Goal: Task Accomplishment & Management: Manage account settings

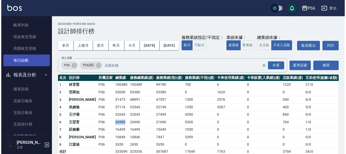
scroll to position [25, 0]
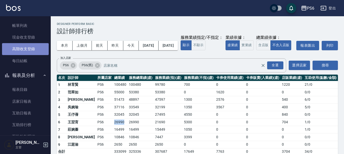
click at [33, 45] on link "高階收支登錄" at bounding box center [25, 49] width 47 height 12
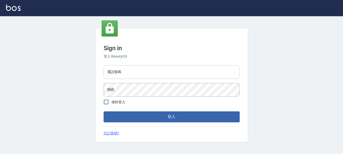
drag, startPoint x: 163, startPoint y: 71, endPoint x: 163, endPoint y: 77, distance: 6.6
click at [163, 71] on input "電話號碼" at bounding box center [171, 72] width 136 height 14
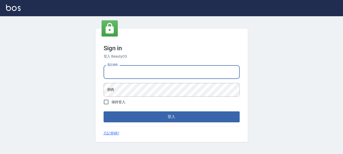
type input "0983811952"
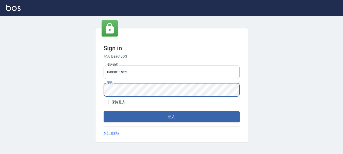
click at [103, 111] on button "登入" at bounding box center [171, 116] width 136 height 11
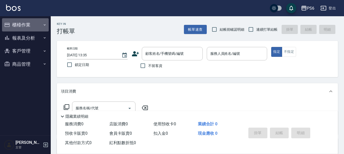
click at [23, 24] on button "櫃檯作業" at bounding box center [25, 24] width 47 height 13
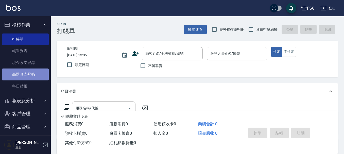
click at [40, 73] on link "高階收支登錄" at bounding box center [25, 74] width 47 height 12
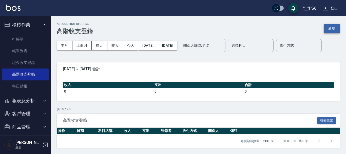
click at [331, 28] on button "新增" at bounding box center [332, 28] width 16 height 9
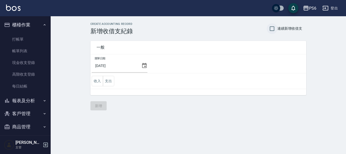
drag, startPoint x: 276, startPoint y: 29, endPoint x: 272, endPoint y: 29, distance: 3.5
click at [275, 29] on input "連續新增收借支" at bounding box center [272, 28] width 11 height 11
checkbox input "true"
click at [109, 81] on button "支出" at bounding box center [108, 81] width 11 height 10
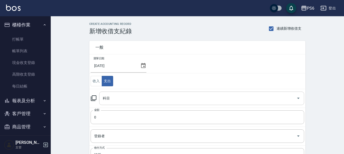
click at [124, 102] on input "科目" at bounding box center [197, 98] width 193 height 9
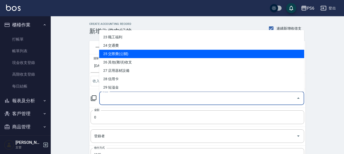
scroll to position [203, 0]
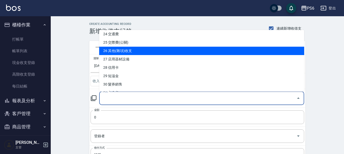
click at [133, 49] on li "26 其他(雜項)收支" at bounding box center [201, 51] width 205 height 8
type input "26 其他(雜項)收支"
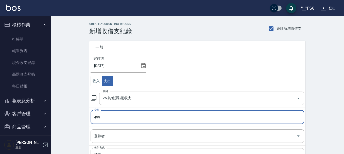
type input "499"
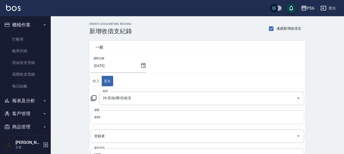
scroll to position [25, 0]
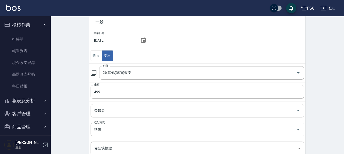
click at [116, 113] on input "登錄者" at bounding box center [193, 110] width 201 height 9
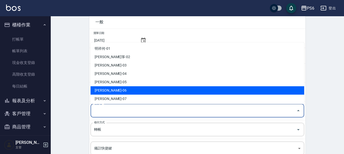
click at [117, 87] on li "[PERSON_NAME]-06" at bounding box center [197, 90] width 213 height 8
type input "[PERSON_NAME]-06"
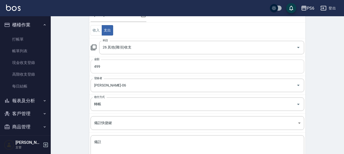
scroll to position [76, 0]
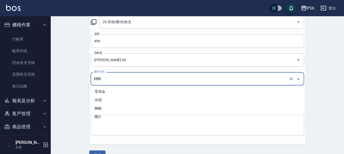
click at [117, 79] on input "轉帳" at bounding box center [190, 78] width 195 height 9
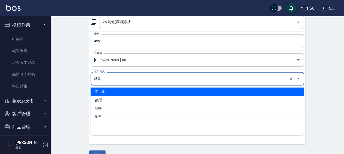
click at [112, 93] on li "零用金" at bounding box center [197, 91] width 213 height 8
type input "零用金"
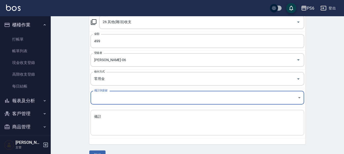
click at [109, 134] on div "x 備註" at bounding box center [197, 123] width 213 height 26
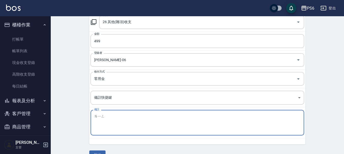
type textarea "玲"
click at [132, 123] on textarea "零-酒精桶" at bounding box center [197, 122] width 206 height 17
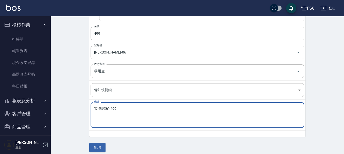
scroll to position [88, 0]
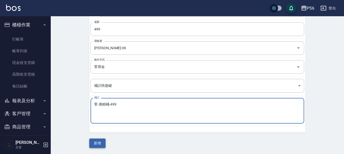
type textarea "零-酒精桶-499"
click at [98, 142] on button "新增" at bounding box center [97, 142] width 16 height 9
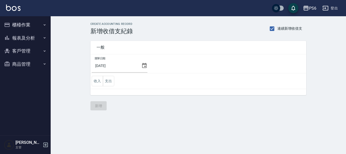
click at [29, 41] on button "報表及分析" at bounding box center [25, 37] width 47 height 13
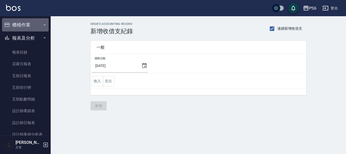
click at [30, 28] on button "櫃檯作業" at bounding box center [25, 24] width 47 height 13
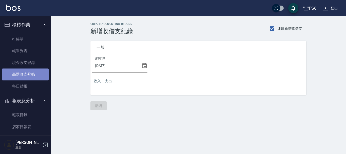
click at [37, 73] on link "高階收支登錄" at bounding box center [25, 74] width 47 height 12
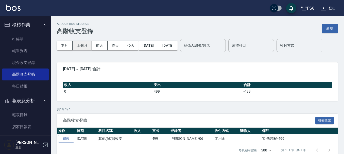
click at [89, 46] on button "上個月" at bounding box center [82, 45] width 19 height 9
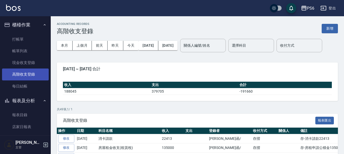
click at [37, 74] on link "高階收支登錄" at bounding box center [25, 74] width 47 height 12
click at [324, 31] on button "新增" at bounding box center [330, 28] width 16 height 9
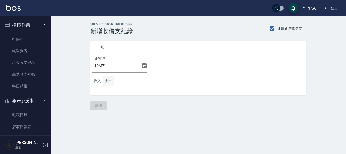
click at [109, 85] on button "支出" at bounding box center [108, 81] width 11 height 10
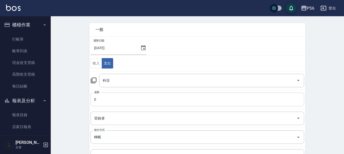
scroll to position [25, 0]
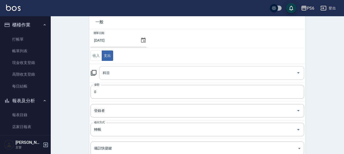
click at [124, 72] on input "科目" at bounding box center [197, 72] width 193 height 9
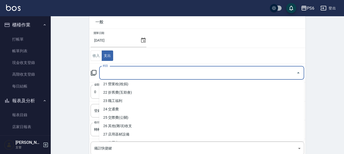
scroll to position [203, 0]
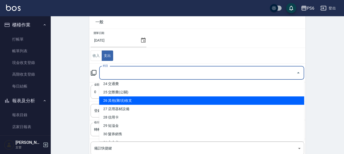
click at [134, 103] on li "26 其他(雜項)收支" at bounding box center [201, 100] width 205 height 8
type input "26 其他(雜項)收支"
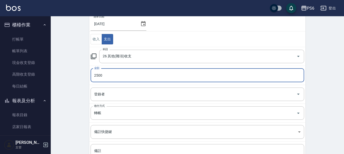
scroll to position [51, 0]
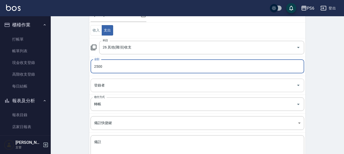
type input "2500"
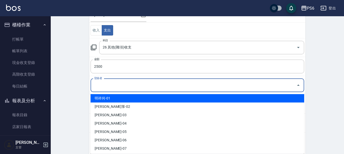
click at [126, 84] on input "登錄者" at bounding box center [193, 85] width 201 height 9
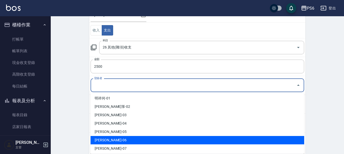
click at [113, 143] on li "[PERSON_NAME]-06" at bounding box center [197, 140] width 213 height 8
type input "[PERSON_NAME]-06"
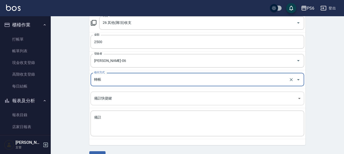
scroll to position [76, 0]
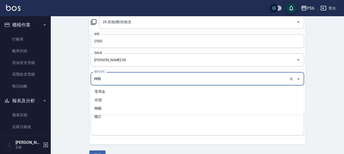
click at [117, 75] on input "轉帳" at bounding box center [190, 78] width 195 height 9
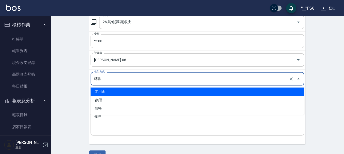
click at [114, 90] on li "零用金" at bounding box center [197, 91] width 213 height 8
type input "零用金"
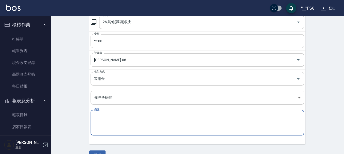
click at [125, 129] on textarea "備註" at bounding box center [197, 122] width 206 height 17
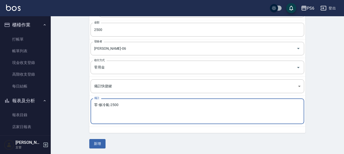
scroll to position [88, 0]
type textarea "零-修冷氣-2500"
click at [98, 142] on button "新增" at bounding box center [97, 142] width 16 height 9
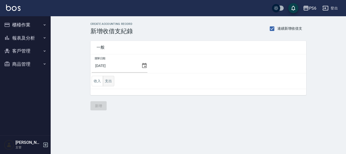
click at [106, 83] on button "支出" at bounding box center [108, 81] width 11 height 10
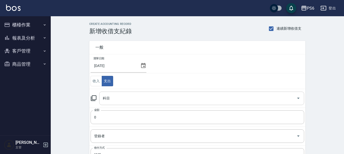
click at [126, 96] on input "科目" at bounding box center [197, 98] width 193 height 9
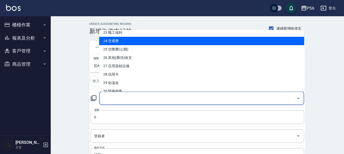
scroll to position [203, 0]
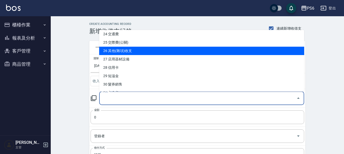
click at [131, 49] on li "26 其他(雜項)收支" at bounding box center [201, 51] width 205 height 8
type input "26 其他(雜項)收支"
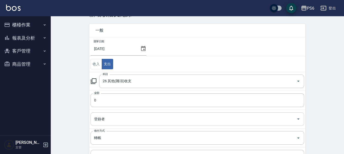
scroll to position [25, 0]
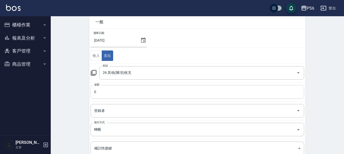
click at [119, 94] on input "0" at bounding box center [197, 92] width 213 height 14
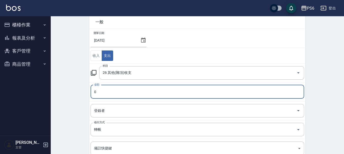
drag, startPoint x: 115, startPoint y: 91, endPoint x: 92, endPoint y: 94, distance: 23.6
click at [92, 94] on input "0" at bounding box center [197, 92] width 213 height 14
type input "150"
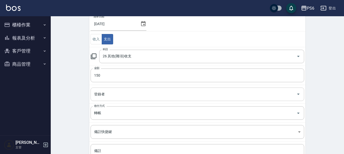
scroll to position [51, 0]
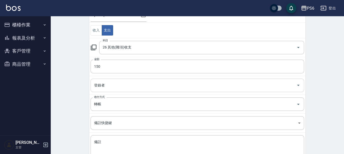
click at [122, 85] on input "登錄者" at bounding box center [193, 85] width 201 height 9
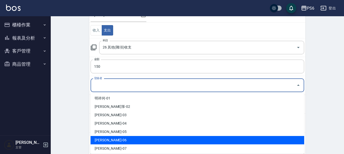
click at [112, 141] on li "[PERSON_NAME]-06" at bounding box center [197, 140] width 213 height 8
type input "[PERSON_NAME]-06"
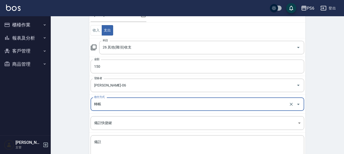
scroll to position [76, 0]
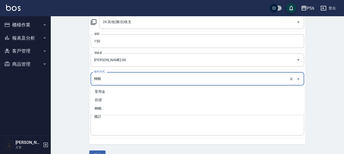
click at [117, 74] on input "轉帳" at bounding box center [190, 78] width 195 height 9
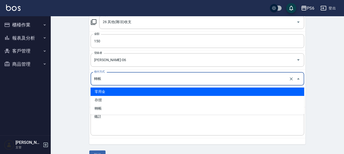
click at [115, 92] on li "零用金" at bounding box center [197, 91] width 213 height 8
type input "零用金"
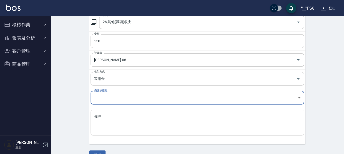
click at [116, 124] on textarea "備註" at bounding box center [197, 122] width 206 height 17
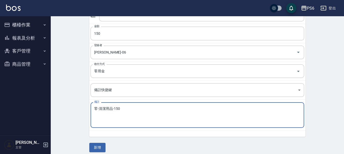
scroll to position [88, 0]
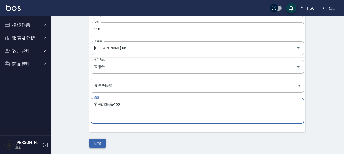
type textarea "零-清潔用品-150"
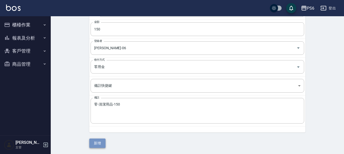
click at [96, 141] on button "新增" at bounding box center [97, 142] width 16 height 9
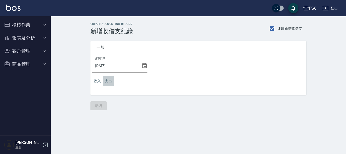
click at [111, 80] on button "支出" at bounding box center [108, 81] width 11 height 10
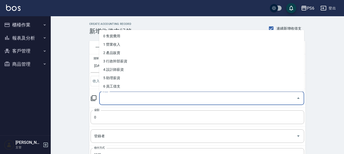
click at [120, 98] on input "科目" at bounding box center [197, 98] width 193 height 9
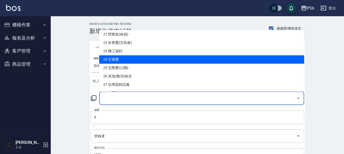
scroll to position [203, 0]
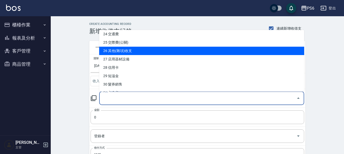
click at [128, 51] on li "26 其他(雜項)收支" at bounding box center [201, 51] width 205 height 8
type input "26 其他(雜項)收支"
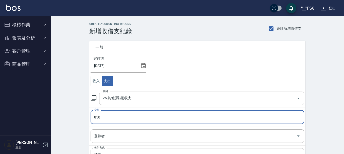
type input "850"
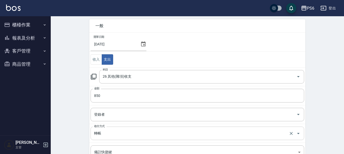
scroll to position [51, 0]
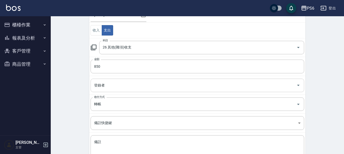
click at [106, 87] on input "登錄者" at bounding box center [193, 85] width 201 height 9
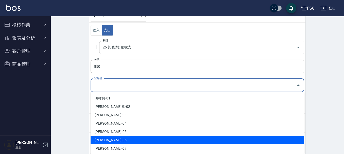
click at [116, 141] on li "[PERSON_NAME]-06" at bounding box center [197, 140] width 213 height 8
type input "[PERSON_NAME]-06"
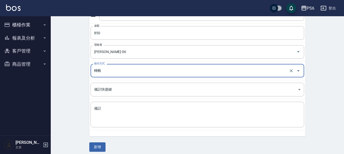
scroll to position [88, 0]
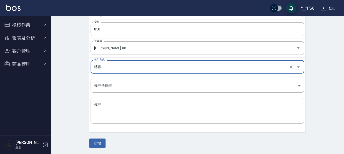
click at [115, 64] on input "轉帳" at bounding box center [190, 66] width 195 height 9
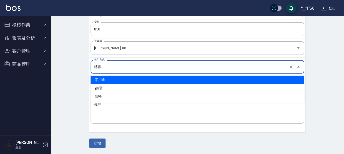
click at [117, 81] on li "零用金" at bounding box center [197, 80] width 213 height 8
type input "零用金"
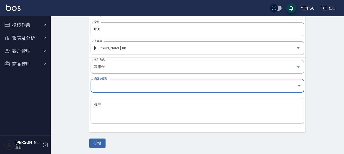
drag, startPoint x: 122, startPoint y: 110, endPoint x: 131, endPoint y: 111, distance: 9.2
click at [122, 111] on textarea "備註" at bounding box center [197, 110] width 206 height 17
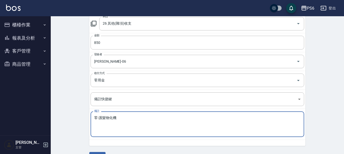
scroll to position [63, 0]
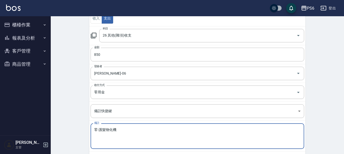
click at [109, 128] on textarea "零-護髮物化機" at bounding box center [197, 136] width 206 height 17
click at [126, 130] on textarea "零-護髮霧化機" at bounding box center [197, 136] width 206 height 17
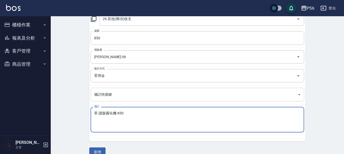
scroll to position [88, 0]
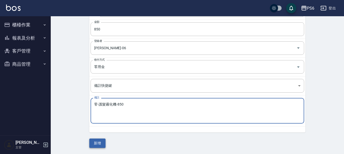
type textarea "零-護髮霧化機-850"
click at [96, 144] on button "新增" at bounding box center [97, 142] width 16 height 9
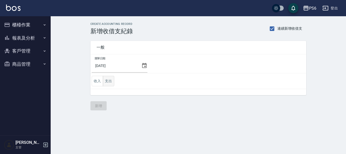
click at [111, 81] on button "支出" at bounding box center [108, 81] width 11 height 10
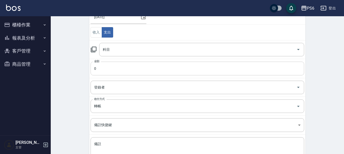
scroll to position [51, 0]
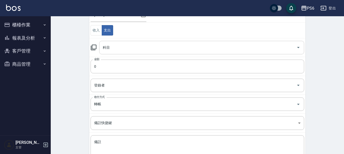
click at [113, 48] on input "科目" at bounding box center [197, 47] width 193 height 9
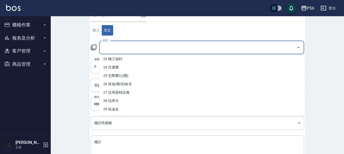
scroll to position [203, 0]
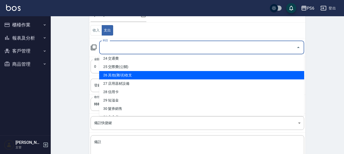
click at [131, 74] on li "26 其他(雜項)收支" at bounding box center [201, 75] width 205 height 8
type input "26 其他(雜項)收支"
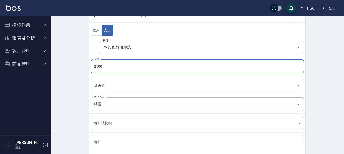
type input "2500"
click at [116, 88] on input "登錄者" at bounding box center [193, 85] width 201 height 9
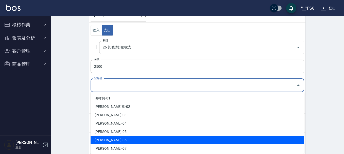
click at [114, 140] on li "[PERSON_NAME]-06" at bounding box center [197, 140] width 213 height 8
type input "[PERSON_NAME]-06"
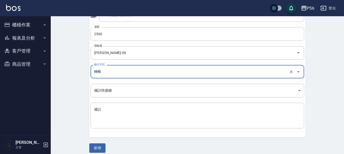
scroll to position [88, 0]
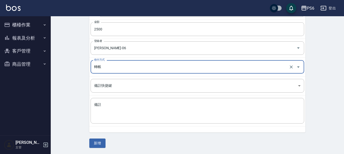
click at [103, 63] on input "轉帳" at bounding box center [190, 66] width 195 height 9
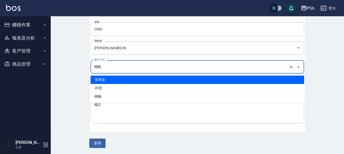
click at [114, 80] on li "零用金" at bounding box center [197, 80] width 213 height 8
type input "零用金"
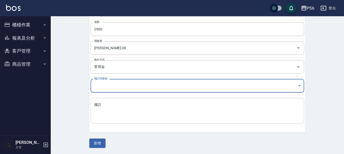
click at [119, 114] on textarea "備註" at bounding box center [197, 110] width 206 height 17
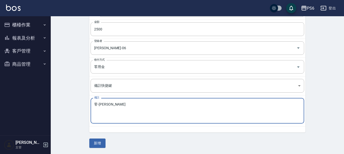
click at [115, 108] on textarea "零-[PERSON_NAME]" at bounding box center [197, 110] width 206 height 17
click at [115, 108] on textarea "零-捲資捲資" at bounding box center [197, 110] width 206 height 17
type textarea "零-溫朔捲子-2500"
click at [97, 143] on button "新增" at bounding box center [97, 142] width 16 height 9
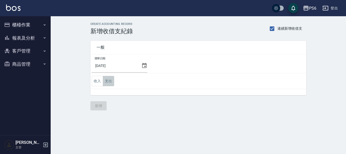
click at [112, 83] on button "支出" at bounding box center [108, 81] width 11 height 10
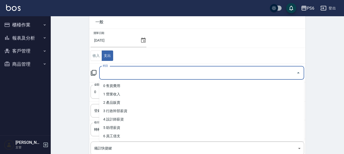
click at [113, 71] on input "科目" at bounding box center [197, 72] width 193 height 9
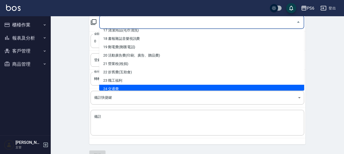
scroll to position [177, 0]
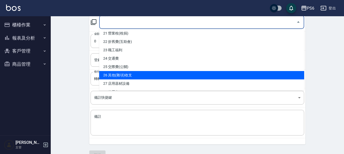
click at [137, 74] on li "26 其他(雜項)收支" at bounding box center [201, 75] width 205 height 8
type input "26 其他(雜項)收支"
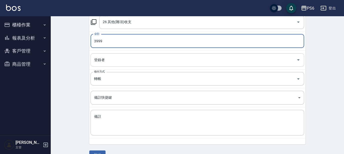
type input "3999"
click at [116, 59] on input "登錄者" at bounding box center [193, 60] width 201 height 9
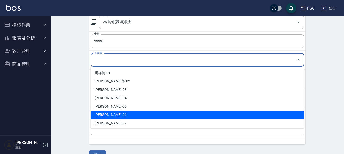
click at [118, 113] on li "[PERSON_NAME]-06" at bounding box center [197, 115] width 213 height 8
type input "[PERSON_NAME]-06"
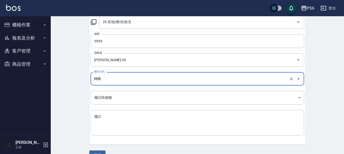
click at [115, 79] on input "轉帳" at bounding box center [190, 78] width 195 height 9
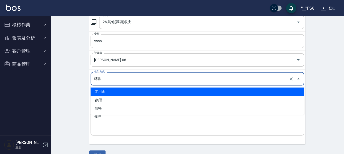
click at [115, 90] on li "零用金" at bounding box center [197, 91] width 213 height 8
type input "零用金"
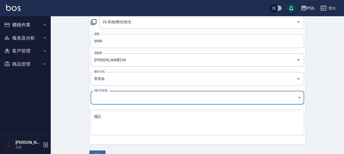
click at [114, 124] on textarea "備註" at bounding box center [197, 122] width 206 height 17
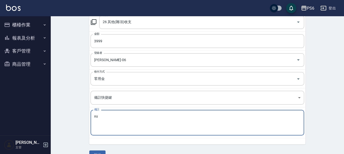
type textarea "x"
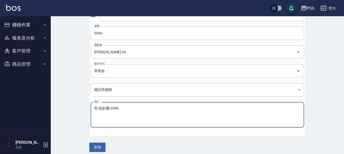
scroll to position [88, 0]
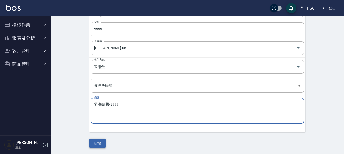
type textarea "零-投影機-3999"
click at [104, 144] on button "新增" at bounding box center [97, 142] width 16 height 9
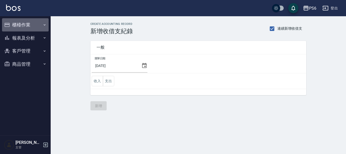
click at [27, 24] on button "櫃檯作業" at bounding box center [25, 24] width 47 height 13
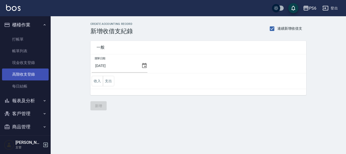
click at [31, 77] on link "高階收支登錄" at bounding box center [25, 74] width 47 height 12
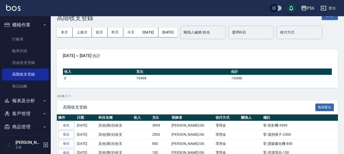
scroll to position [25, 0]
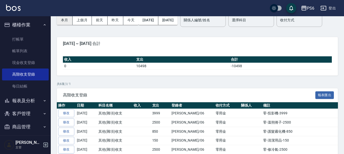
click at [68, 20] on button "本月" at bounding box center [65, 19] width 16 height 9
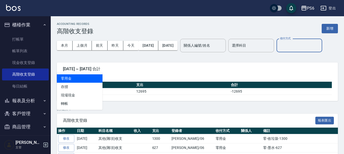
click at [279, 50] on input "收付方式" at bounding box center [299, 45] width 41 height 9
click at [88, 78] on li "零用金" at bounding box center [80, 78] width 46 height 8
type input "零用金"
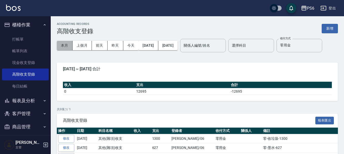
click at [63, 45] on button "本月" at bounding box center [65, 45] width 16 height 9
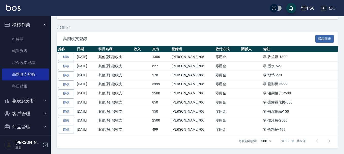
scroll to position [98, 0]
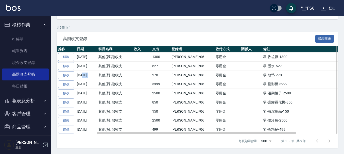
drag, startPoint x: 97, startPoint y: 75, endPoint x: 83, endPoint y: 74, distance: 13.9
click at [83, 74] on tr "修改 [DATE] 其他(雜項)收支 270 [PERSON_NAME]/06 零用金 零-地墊-270" at bounding box center [222, 74] width 330 height 9
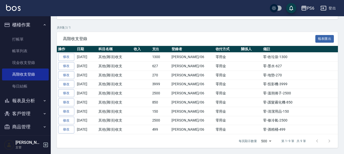
click at [139, 37] on span "高階收支登錄" at bounding box center [189, 38] width 252 height 5
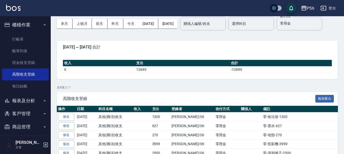
scroll to position [22, 0]
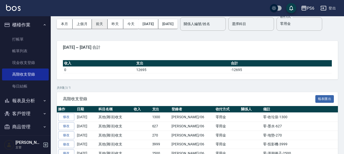
click at [92, 25] on button "前天" at bounding box center [100, 23] width 16 height 9
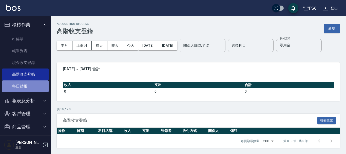
click at [25, 85] on link "每日結帳" at bounding box center [25, 86] width 47 height 12
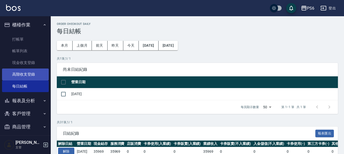
click at [27, 74] on link "高階收支登錄" at bounding box center [25, 74] width 47 height 12
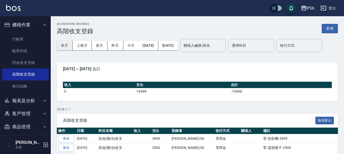
click at [63, 45] on button "本月" at bounding box center [65, 45] width 16 height 9
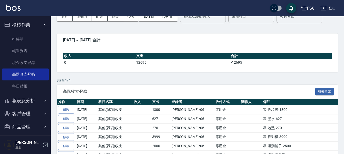
scroll to position [22, 0]
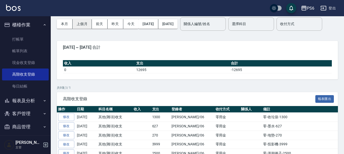
click at [86, 24] on button "上個月" at bounding box center [82, 23] width 19 height 9
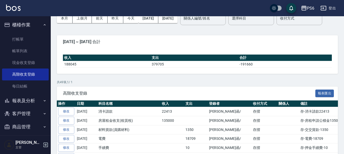
scroll to position [25, 0]
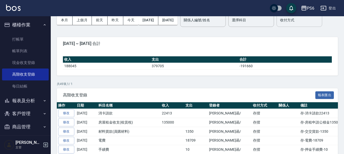
click at [279, 25] on input "收付方式" at bounding box center [299, 20] width 41 height 9
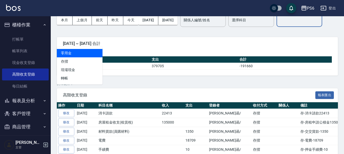
click at [87, 55] on li "零用金" at bounding box center [80, 53] width 46 height 8
type input "零用金"
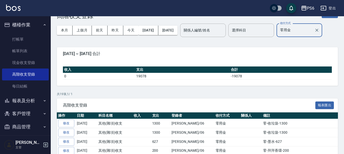
scroll to position [0, 0]
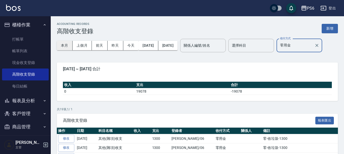
click at [64, 47] on button "本月" at bounding box center [65, 45] width 16 height 9
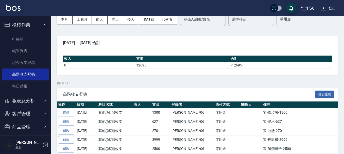
scroll to position [98, 0]
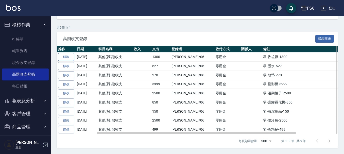
click at [66, 55] on link "修改" at bounding box center [66, 57] width 16 height 8
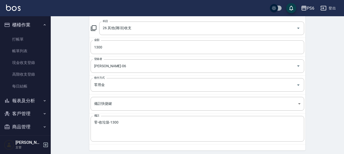
scroll to position [94, 0]
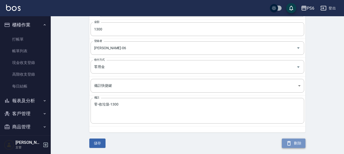
click at [296, 141] on button "刪除" at bounding box center [294, 142] width 24 height 9
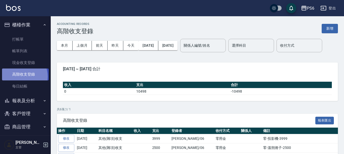
click at [20, 76] on link "高階收支登錄" at bounding box center [25, 74] width 47 height 12
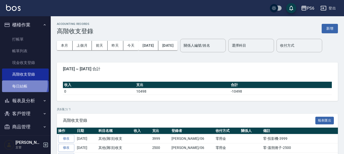
click at [22, 84] on link "每日結帳" at bounding box center [25, 86] width 47 height 12
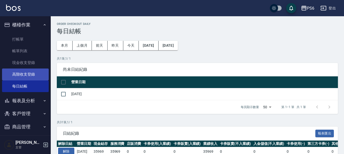
click at [25, 75] on link "高階收支登錄" at bounding box center [25, 74] width 47 height 12
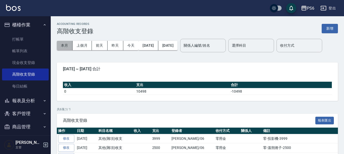
click at [69, 45] on button "本月" at bounding box center [65, 45] width 16 height 9
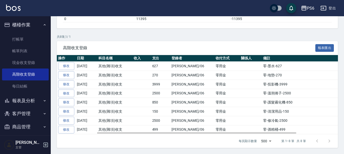
scroll to position [89, 0]
click at [74, 66] on link "修改" at bounding box center [66, 66] width 16 height 8
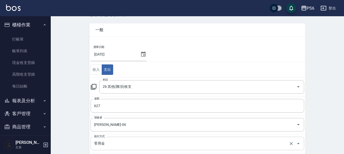
scroll to position [94, 0]
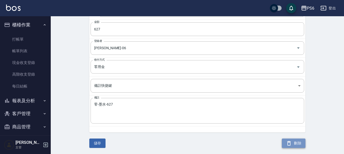
click at [293, 145] on button "刪除" at bounding box center [294, 142] width 24 height 9
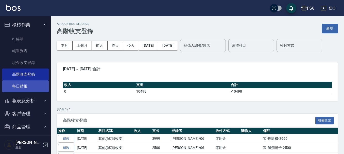
click at [9, 83] on link "每日結帳" at bounding box center [25, 86] width 47 height 12
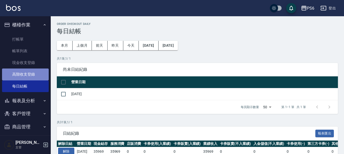
click at [30, 74] on link "高階收支登錄" at bounding box center [25, 74] width 47 height 12
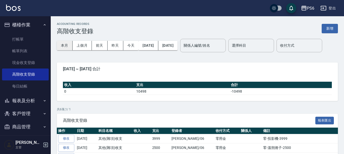
click at [58, 45] on button "本月" at bounding box center [65, 45] width 16 height 9
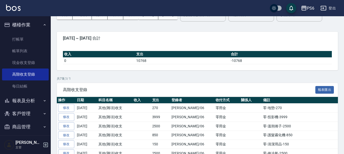
scroll to position [76, 0]
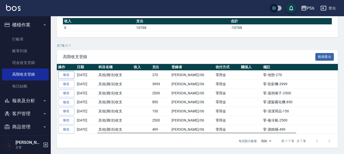
click at [68, 77] on link "修改" at bounding box center [66, 75] width 16 height 8
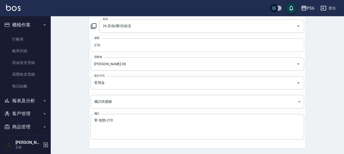
scroll to position [94, 0]
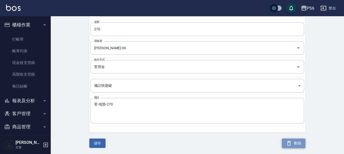
click at [301, 145] on button "刪除" at bounding box center [294, 142] width 24 height 9
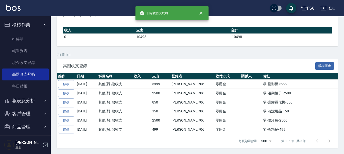
scroll to position [70, 0]
click at [26, 88] on link "每日結帳" at bounding box center [25, 86] width 47 height 12
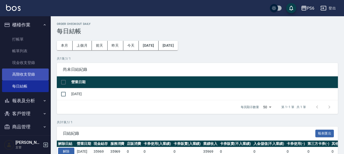
click at [34, 74] on link "高階收支登錄" at bounding box center [25, 74] width 47 height 12
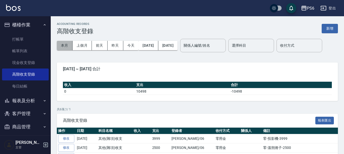
click at [63, 45] on button "本月" at bounding box center [65, 45] width 16 height 9
click at [64, 47] on button "本月" at bounding box center [65, 45] width 16 height 9
click at [84, 46] on button "上個月" at bounding box center [82, 45] width 19 height 9
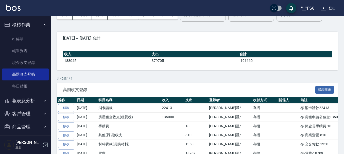
scroll to position [25, 0]
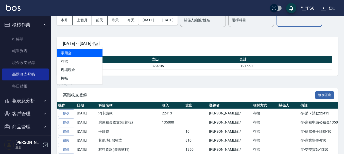
click at [279, 25] on input "收付方式" at bounding box center [299, 20] width 41 height 9
click at [81, 56] on li "零用金" at bounding box center [80, 53] width 46 height 8
type input "零用金"
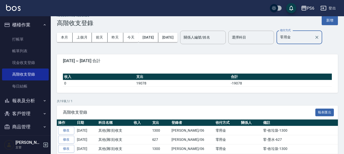
scroll to position [0, 0]
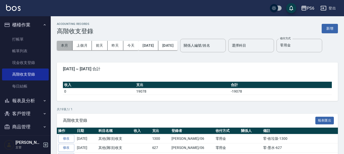
click at [65, 46] on button "本月" at bounding box center [65, 45] width 16 height 9
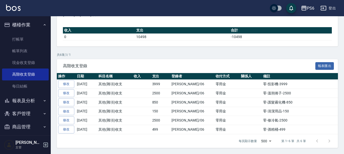
scroll to position [70, 0]
click at [27, 41] on link "打帳單" at bounding box center [25, 39] width 47 height 12
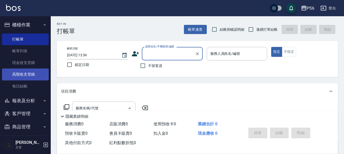
scroll to position [4, 0]
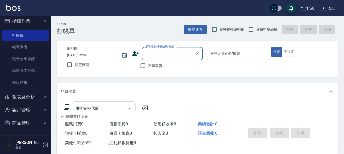
click at [30, 100] on button "報表及分析" at bounding box center [25, 96] width 47 height 13
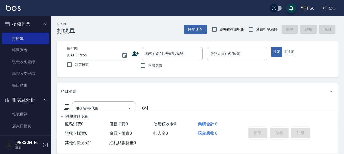
scroll to position [0, 0]
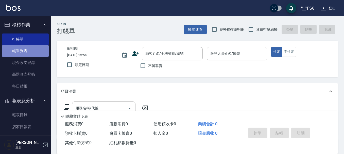
click at [33, 52] on link "帳單列表" at bounding box center [25, 51] width 47 height 12
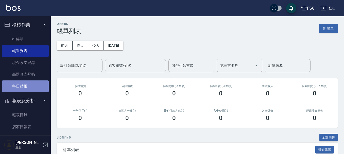
click at [31, 84] on link "每日結帳" at bounding box center [25, 86] width 47 height 12
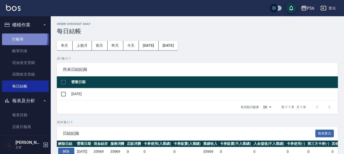
click at [20, 38] on link "打帳單" at bounding box center [25, 39] width 47 height 12
